Goal: Obtain resource: Download file/media

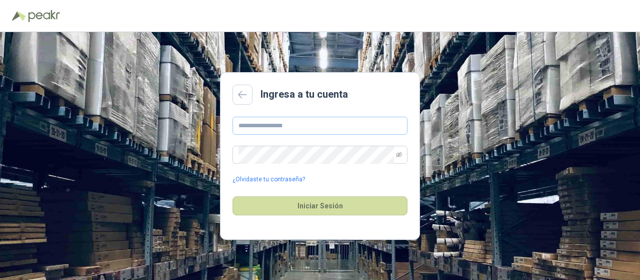
click at [352, 128] on input "text" at bounding box center [320, 126] width 175 height 18
type input "**********"
click at [233, 196] on button "Iniciar Sesión" at bounding box center [320, 205] width 175 height 19
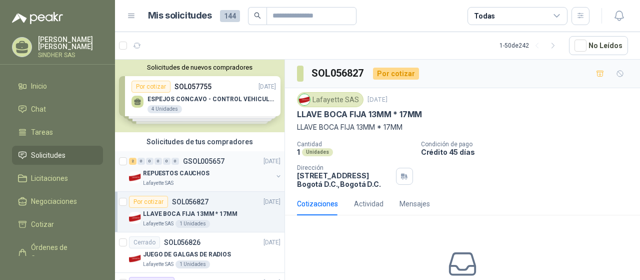
click at [164, 178] on div "REPUESTOS CAUCHOS" at bounding box center [208, 173] width 130 height 12
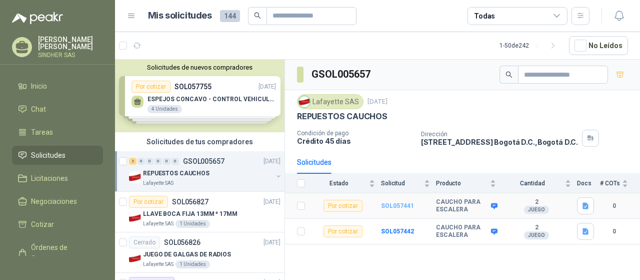
click at [403, 203] on b "SOL057441" at bounding box center [397, 205] width 33 height 7
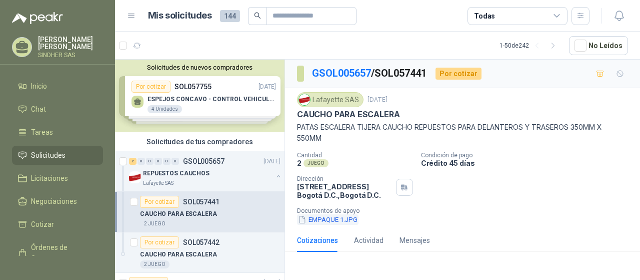
click at [346, 222] on button "EMPAQUE 1.JPG" at bounding box center [328, 219] width 62 height 11
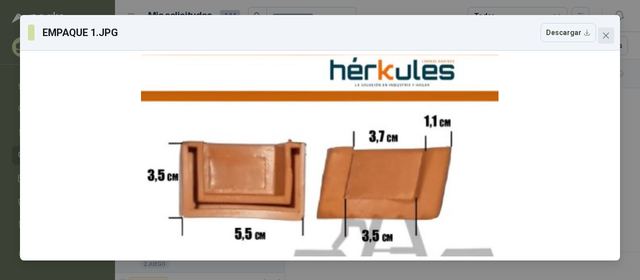
click at [604, 37] on icon "close" at bounding box center [606, 36] width 8 height 8
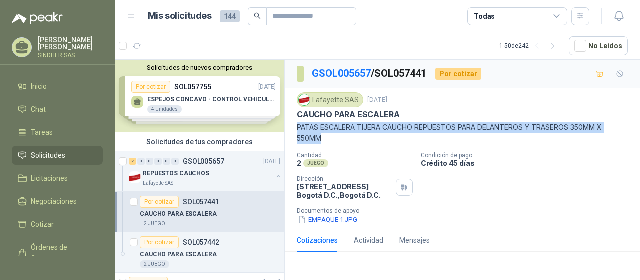
drag, startPoint x: 296, startPoint y: 125, endPoint x: 324, endPoint y: 135, distance: 29.6
click at [324, 135] on div "Lafayette SAS [DATE] CAUCHO PARA ESCALERA PATAS ESCALERA TIJERA CAUCHO REPUESTO…" at bounding box center [462, 158] width 355 height 141
copy p "PATAS ESCALERA TIJERA CAUCHO REPUESTOS PARA DELANTEROS Y TRASEROS 350MM X 550MM"
click at [341, 220] on button "EMPAQUE 1.JPG" at bounding box center [328, 219] width 62 height 11
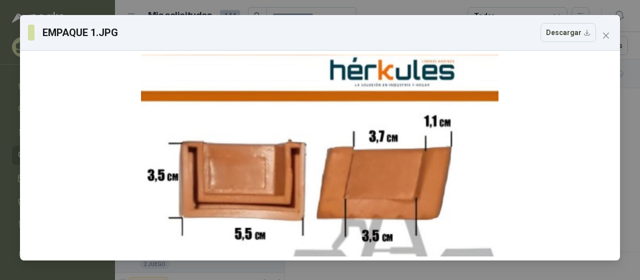
click at [625, 116] on div "EMPAQUE 1.JPG Descargar" at bounding box center [320, 140] width 640 height 280
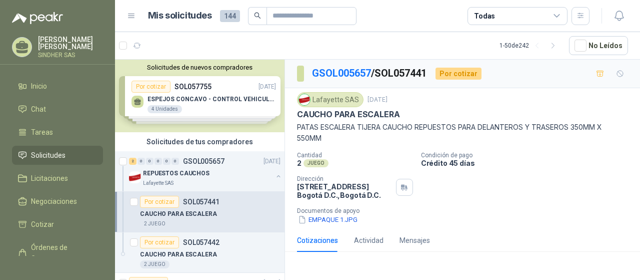
click at [228, 222] on div "2 JUEGO" at bounding box center [210, 224] width 141 height 8
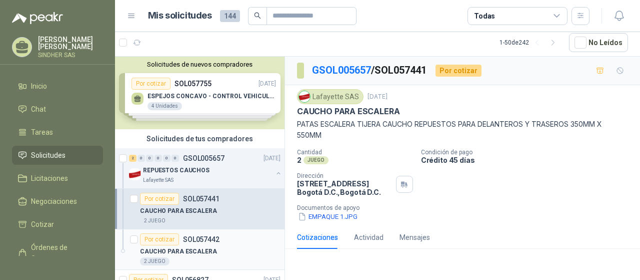
click at [229, 243] on div "Por cotizar SOL057442" at bounding box center [210, 239] width 141 height 12
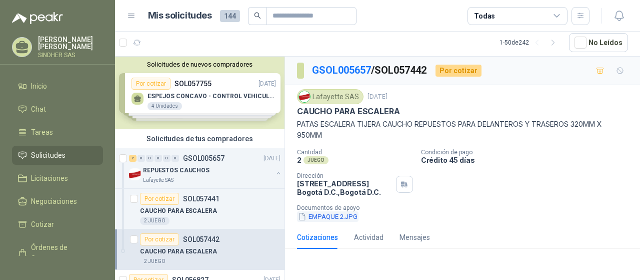
click at [336, 217] on button "EMPAQUE 2.JPG" at bounding box center [328, 216] width 62 height 11
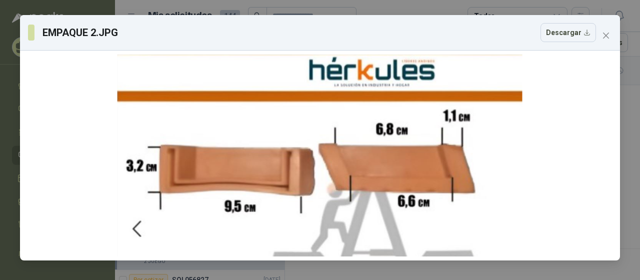
click at [632, 114] on div "EMPAQUE 2.JPG Descargar" at bounding box center [320, 140] width 640 height 280
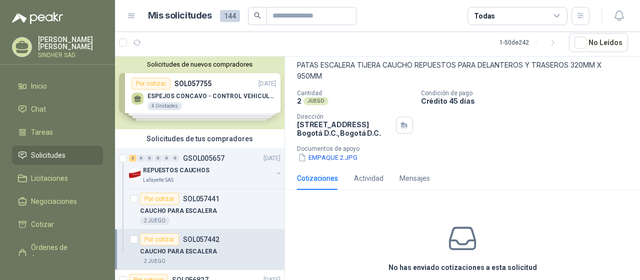
scroll to position [104, 0]
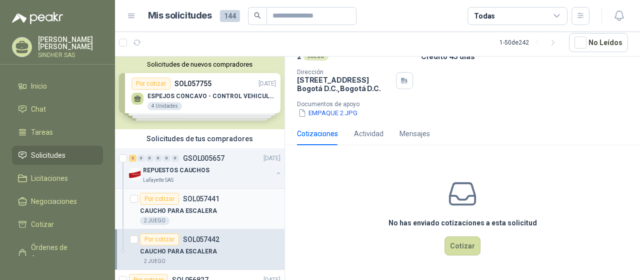
click at [208, 213] on p "CAUCHO PARA ESCALERA" at bounding box center [178, 211] width 77 height 10
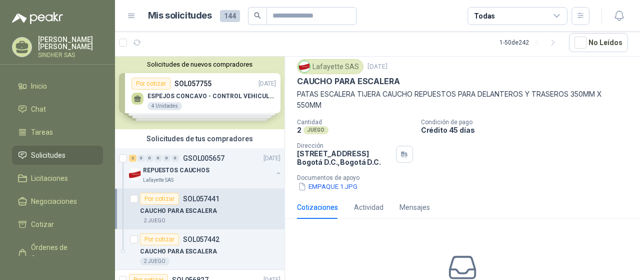
scroll to position [104, 0]
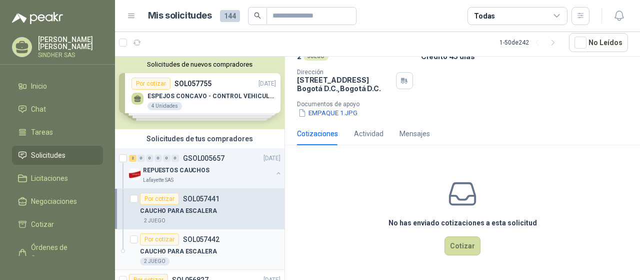
click at [238, 243] on div "Por cotizar SOL057442" at bounding box center [210, 239] width 141 height 12
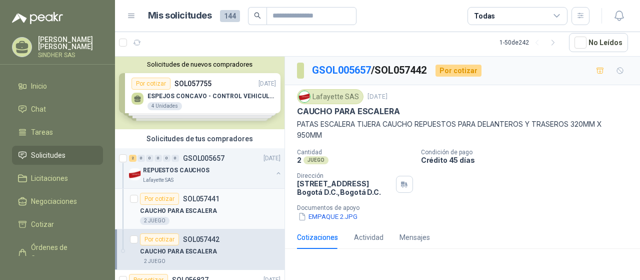
click at [233, 205] on div "CAUCHO PARA ESCALERA" at bounding box center [210, 211] width 141 height 12
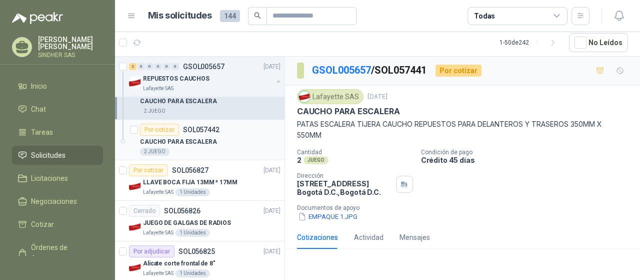
scroll to position [150, 0]
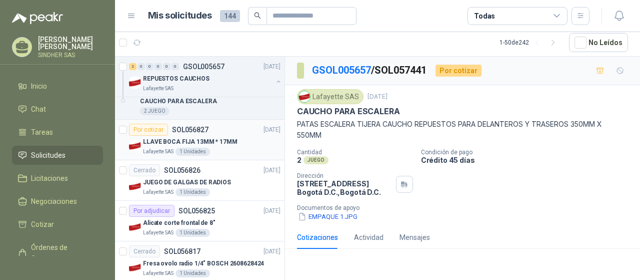
click at [216, 133] on div "Por cotizar SOL056827 [DATE]" at bounding box center [205, 130] width 152 height 12
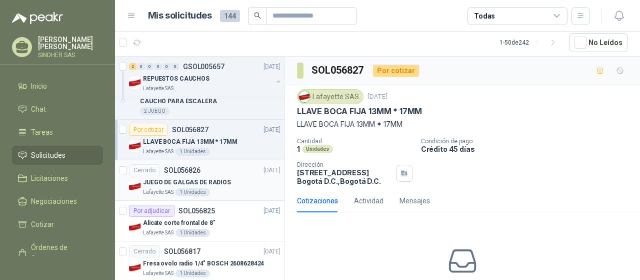
click at [235, 176] on div "JUEGO DE GALGAS DE RADIOS" at bounding box center [212, 182] width 138 height 12
